Goal: Task Accomplishment & Management: Use online tool/utility

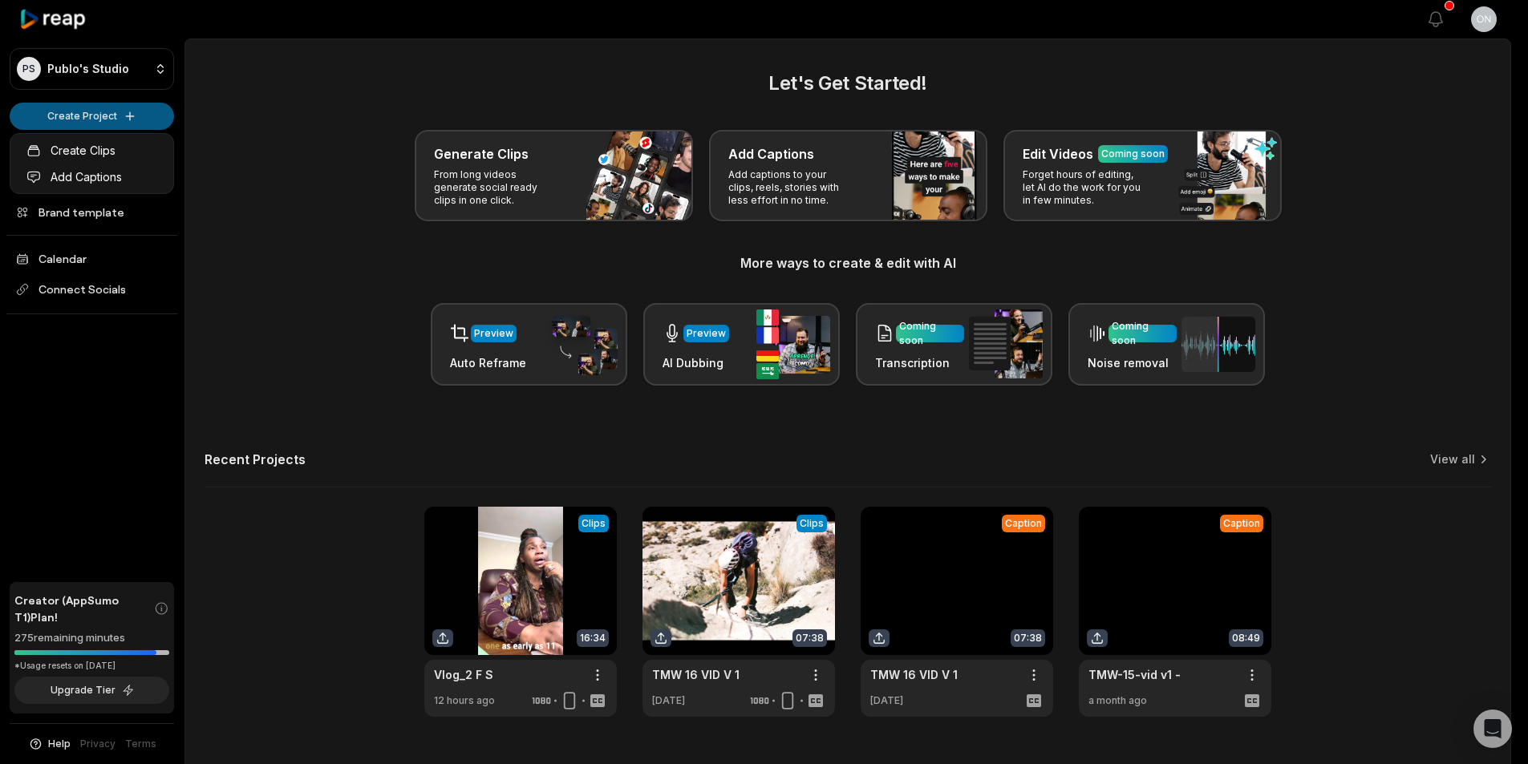
click at [120, 122] on html "PS Publo's Studio Create Project Home Projects Brand template Calendar Connect …" at bounding box center [764, 382] width 1528 height 764
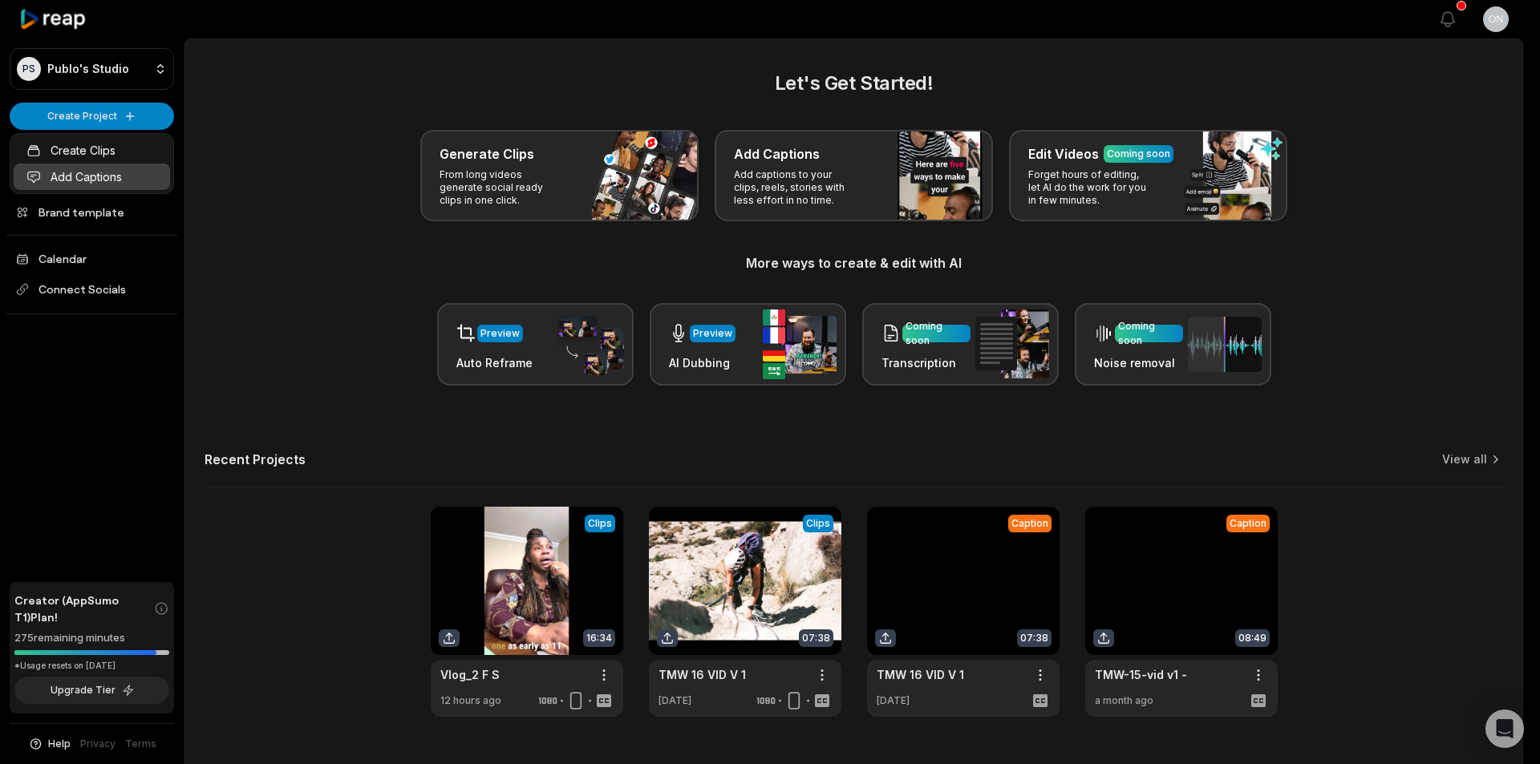
click at [103, 179] on link "Add Captions" at bounding box center [92, 177] width 156 height 26
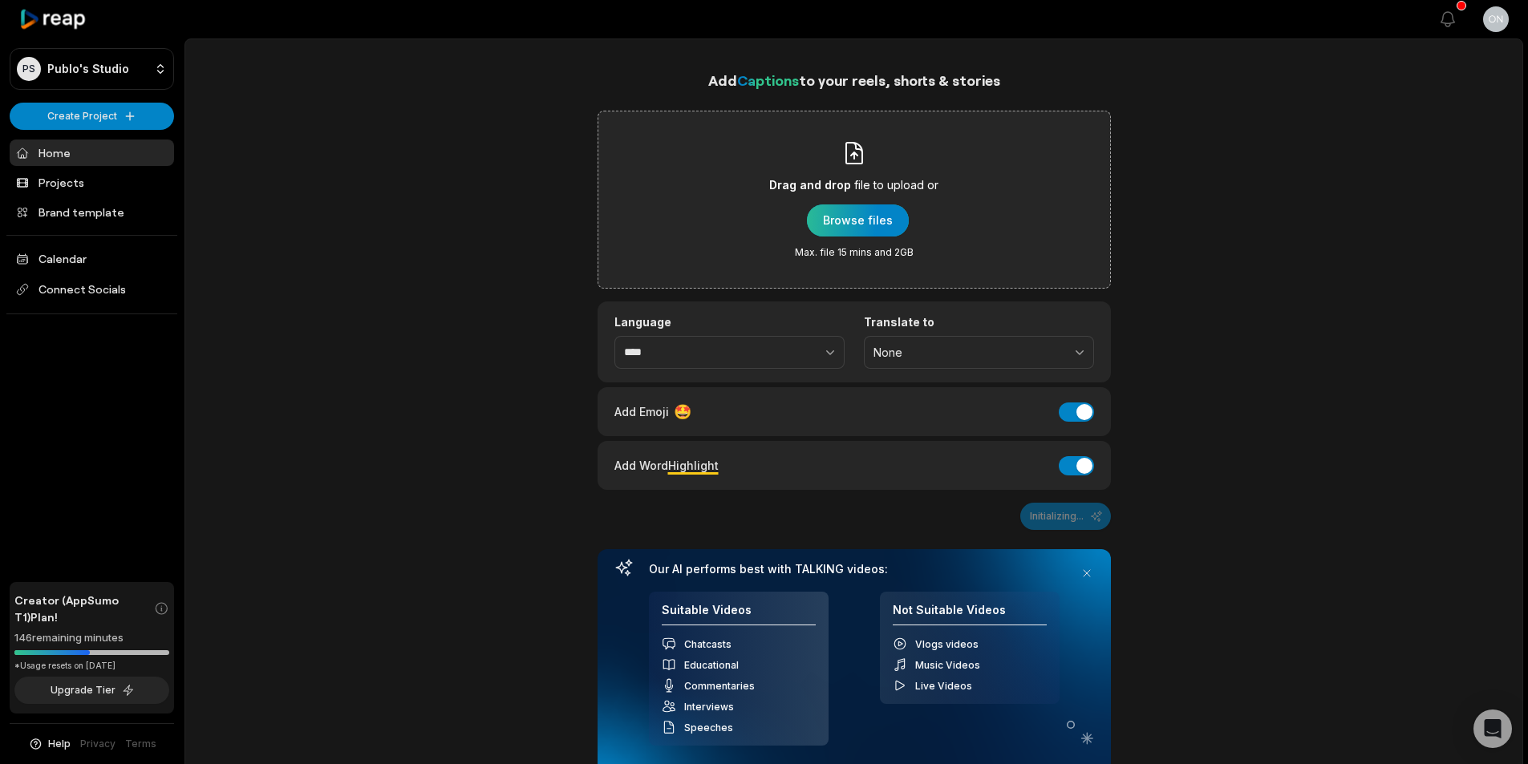
click at [872, 221] on div "button" at bounding box center [858, 221] width 102 height 32
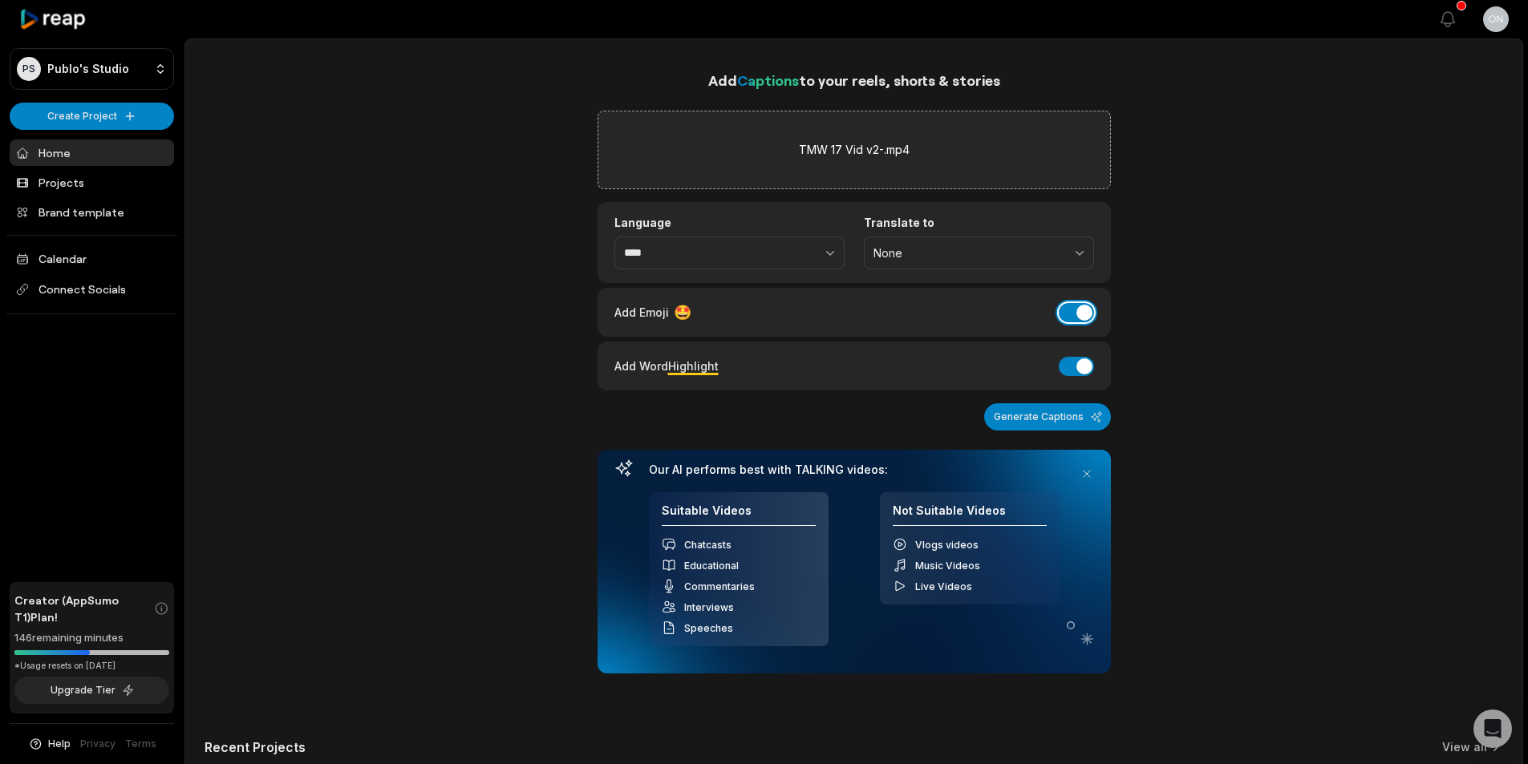
click at [1080, 318] on button "Add Emoji" at bounding box center [1076, 312] width 35 height 19
drag, startPoint x: 1082, startPoint y: 376, endPoint x: 1089, endPoint y: 365, distance: 12.9
click at [1089, 365] on div "Add Word Highlight Add Word Highlight" at bounding box center [854, 366] width 480 height 22
click at [1089, 365] on button "Add Word Highlight" at bounding box center [1076, 366] width 35 height 19
click at [1084, 419] on button "Generate Captions" at bounding box center [1047, 416] width 127 height 27
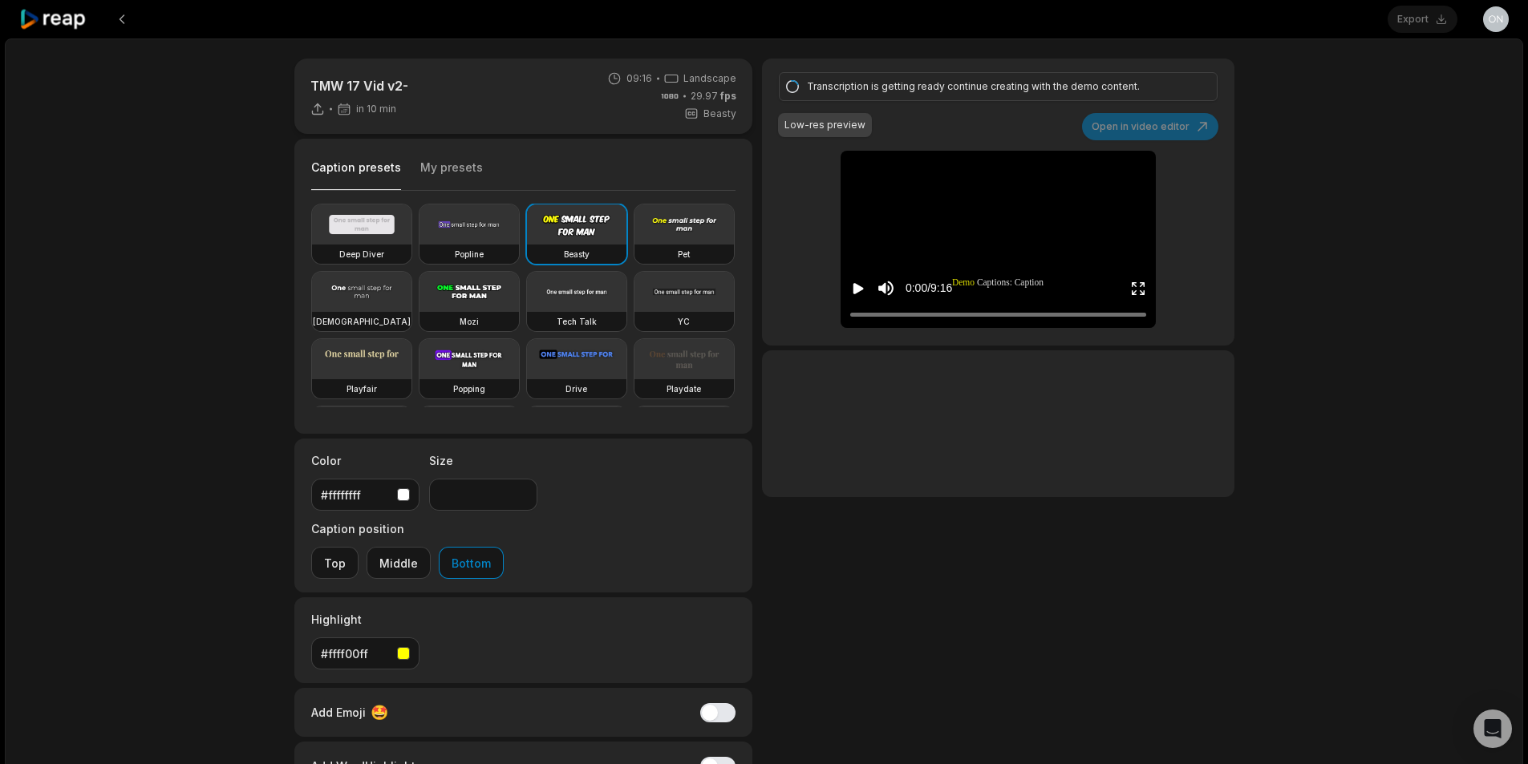
click at [439, 154] on div "Caption presets My presets" at bounding box center [523, 171] width 425 height 39
click at [438, 163] on button "My presets" at bounding box center [451, 175] width 63 height 30
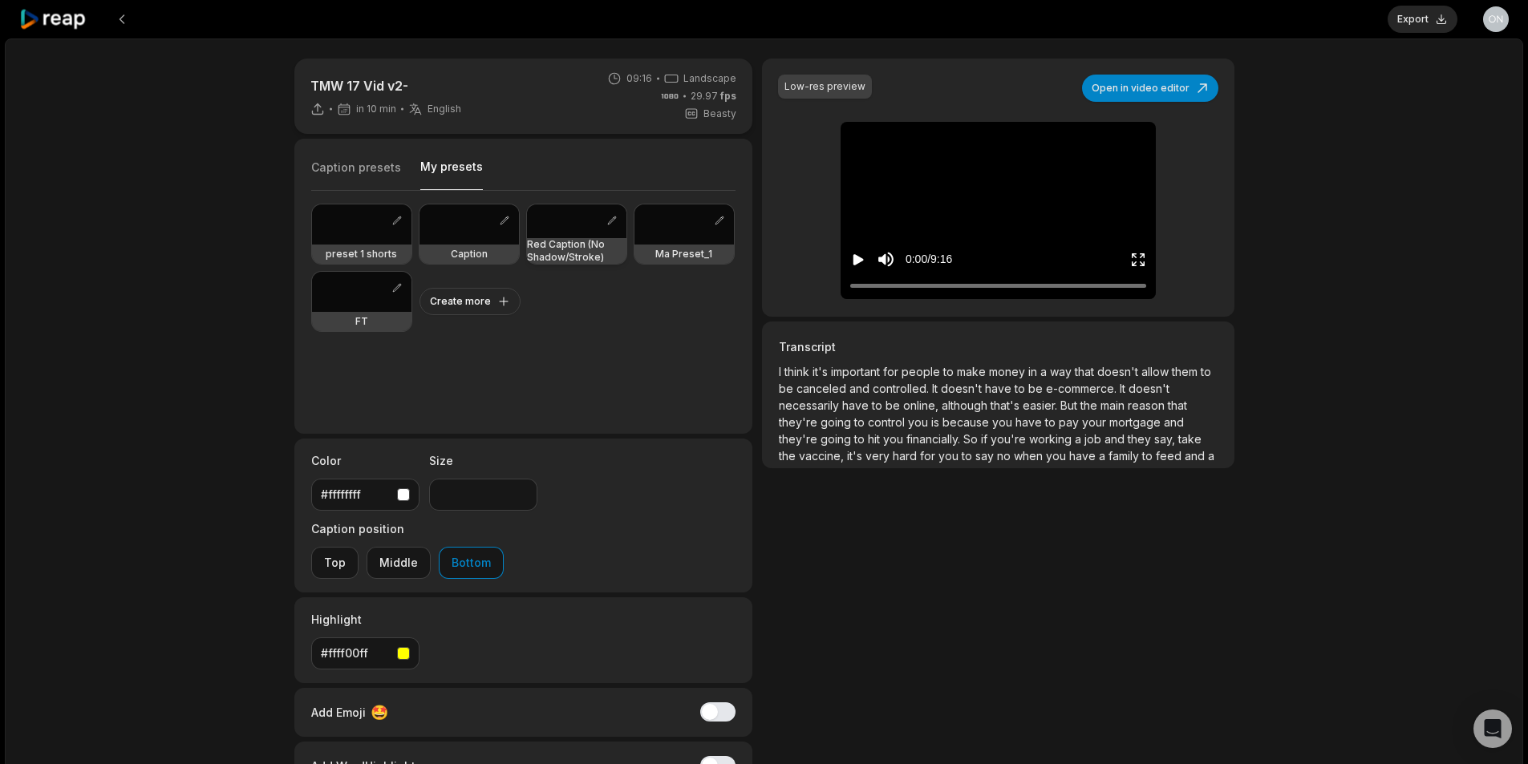
click at [547, 237] on div at bounding box center [576, 222] width 99 height 34
type input "**"
click at [858, 261] on icon "Play video" at bounding box center [858, 259] width 10 height 11
click at [860, 254] on icon "Pause video" at bounding box center [858, 260] width 16 height 16
click at [1178, 96] on button "Open in video editor" at bounding box center [1150, 88] width 136 height 27
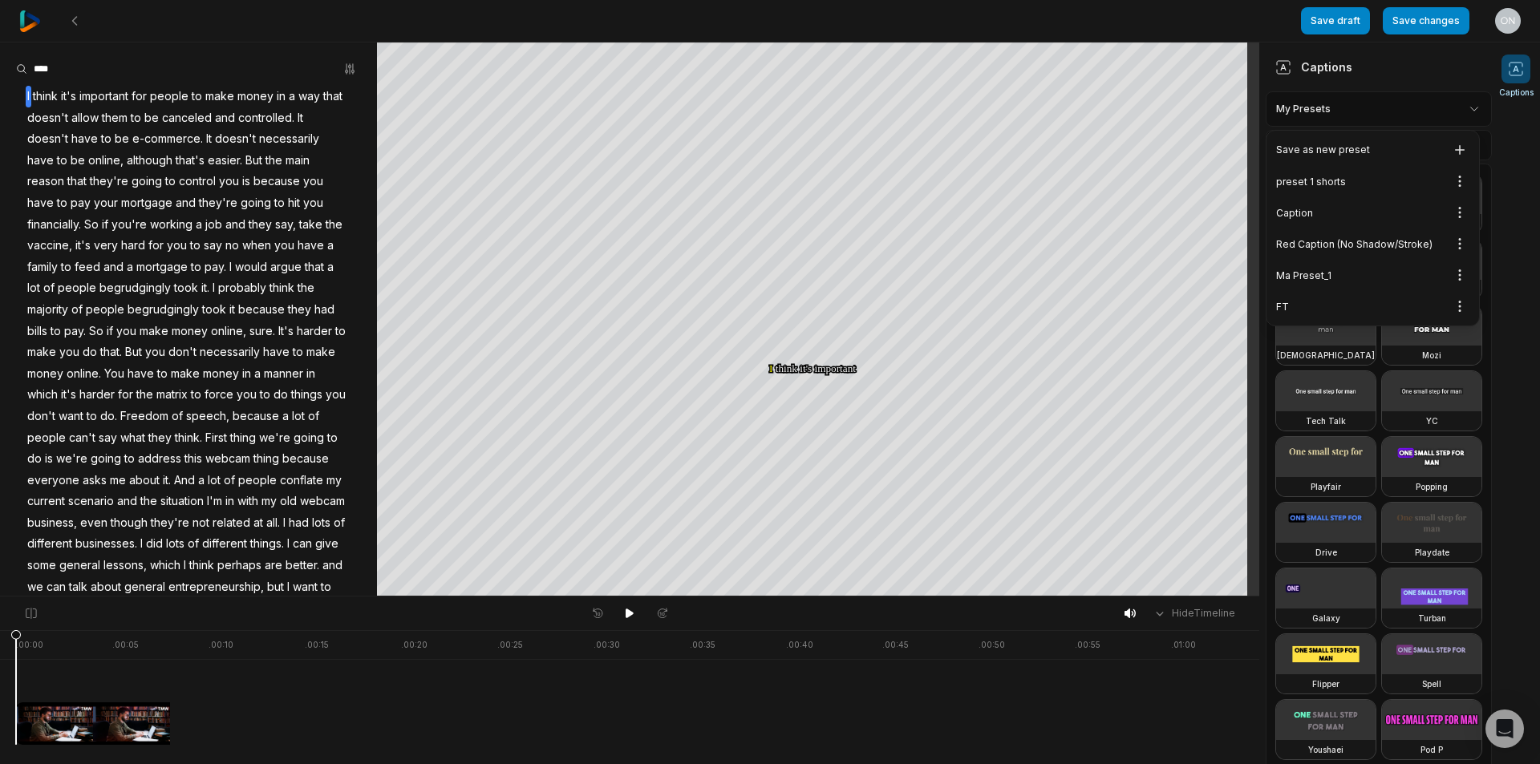
click at [1445, 114] on html "Save draft Save changes Open user menu Captions Your browser does not support m…" at bounding box center [770, 382] width 1540 height 764
